Goal: Task Accomplishment & Management: Use online tool/utility

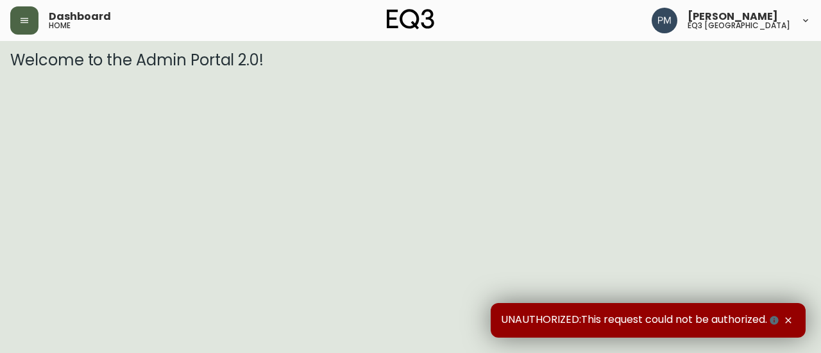
click at [21, 17] on icon "button" at bounding box center [24, 20] width 10 height 10
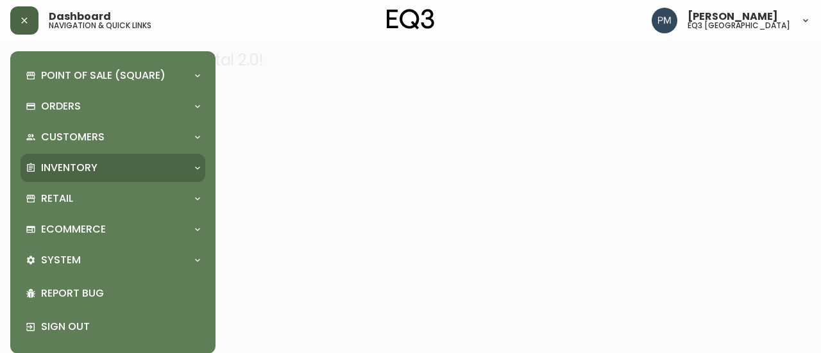
click at [73, 162] on p "Inventory" at bounding box center [69, 168] width 56 height 14
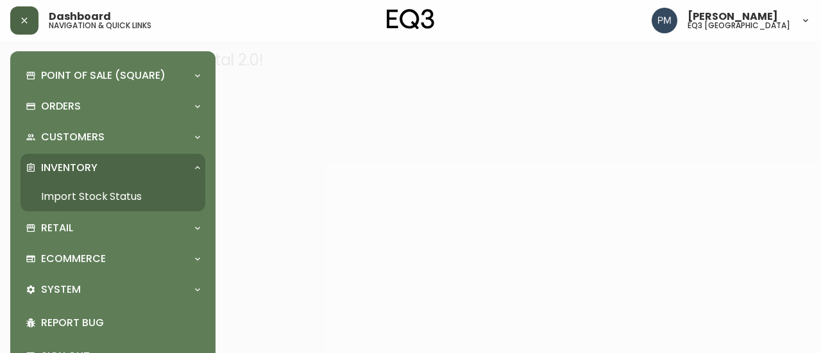
click at [79, 198] on link "Import Stock Status" at bounding box center [113, 197] width 185 height 30
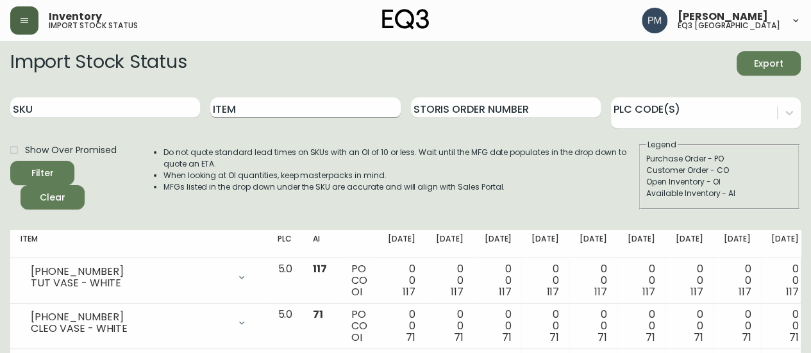
click at [276, 114] on input "Item" at bounding box center [305, 108] width 190 height 21
type input "riad"
click at [10, 161] on button "Filter" at bounding box center [42, 173] width 64 height 24
